Goal: Task Accomplishment & Management: Manage account settings

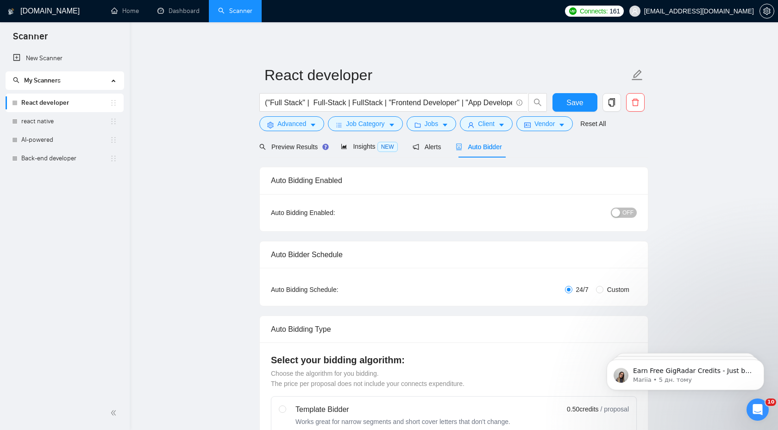
click at [628, 217] on span "OFF" at bounding box center [627, 212] width 11 height 10
click at [580, 101] on span "Save" at bounding box center [574, 103] width 17 height 12
click at [56, 121] on link "react native" at bounding box center [65, 121] width 88 height 19
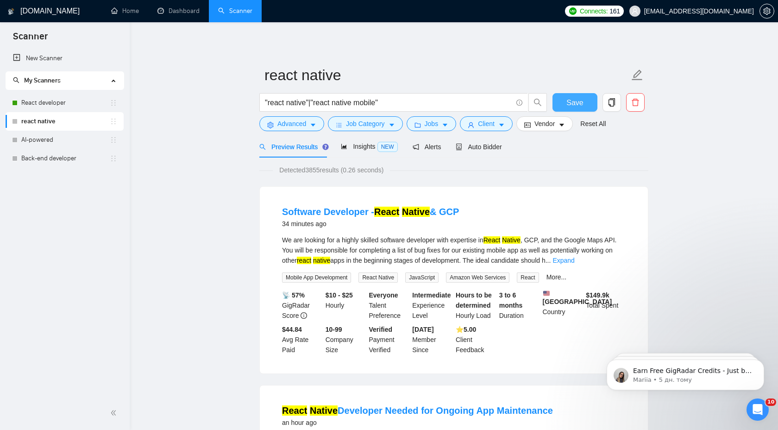
click at [579, 104] on span "Save" at bounding box center [574, 103] width 17 height 12
click at [479, 151] on div "Auto Bidder" at bounding box center [479, 147] width 46 height 10
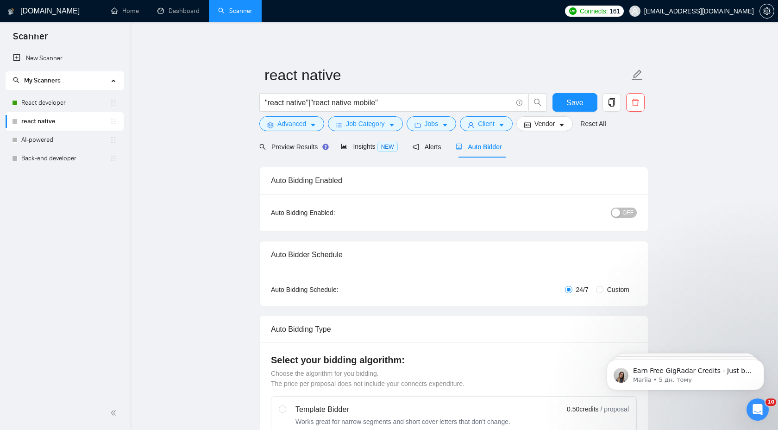
click at [632, 209] on span "OFF" at bounding box center [627, 212] width 11 height 10
click at [574, 98] on span "Save" at bounding box center [574, 103] width 17 height 12
